Goal: Task Accomplishment & Management: Use online tool/utility

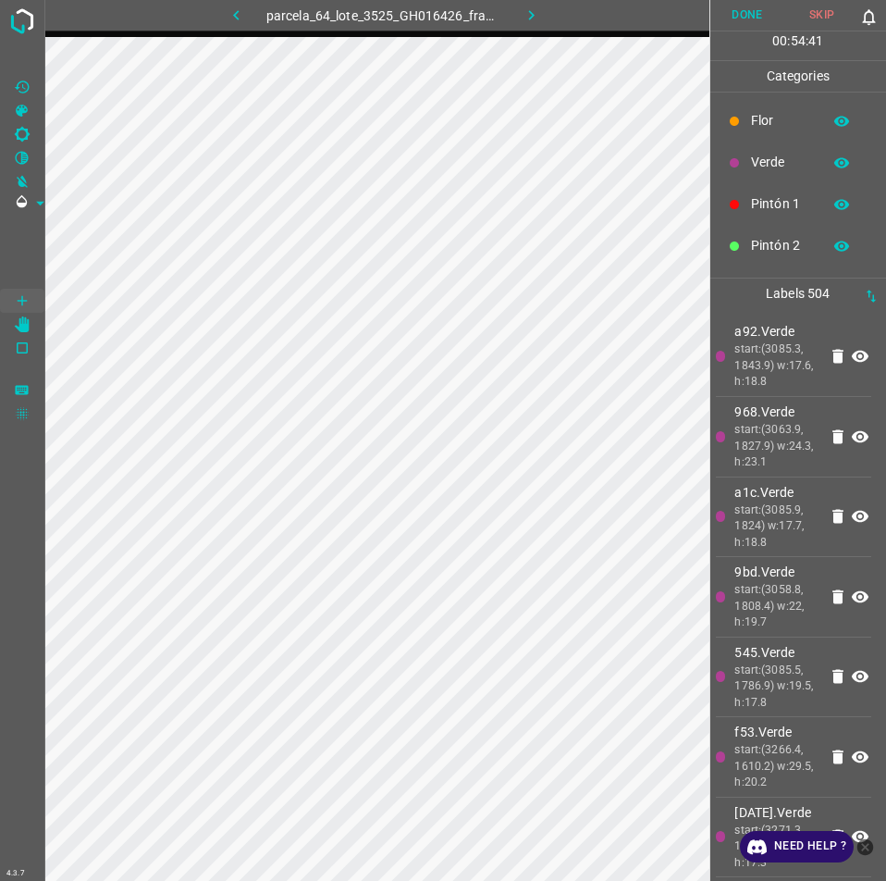
drag, startPoint x: 721, startPoint y: 409, endPoint x: -1, endPoint y: 316, distance: 727.3
drag, startPoint x: 510, startPoint y: 1, endPoint x: -1, endPoint y: 349, distance: 617.7
